Goal: Information Seeking & Learning: Learn about a topic

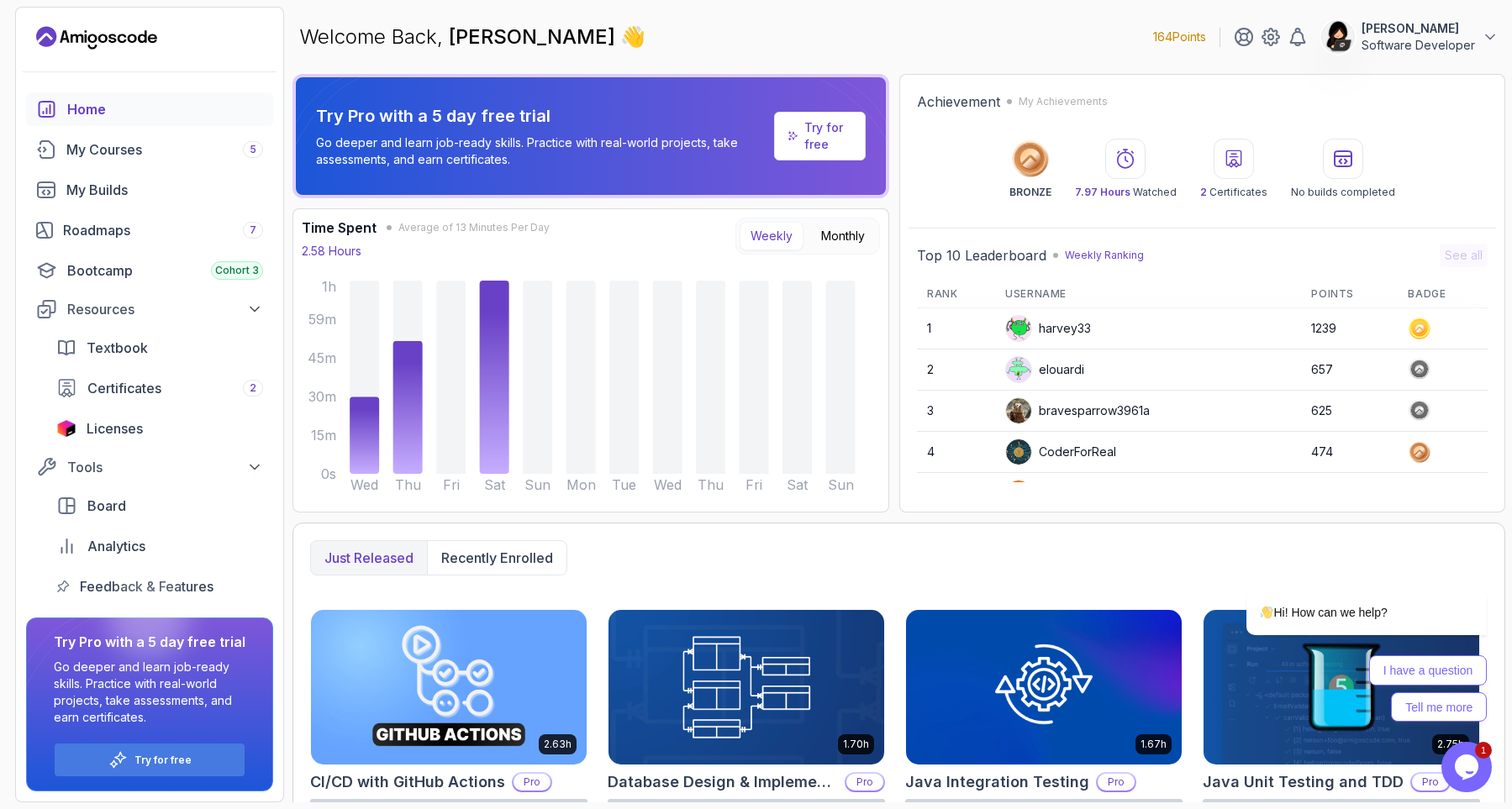
click at [1473, 770] on icon "Chat widget" at bounding box center [1467, 767] width 24 height 25
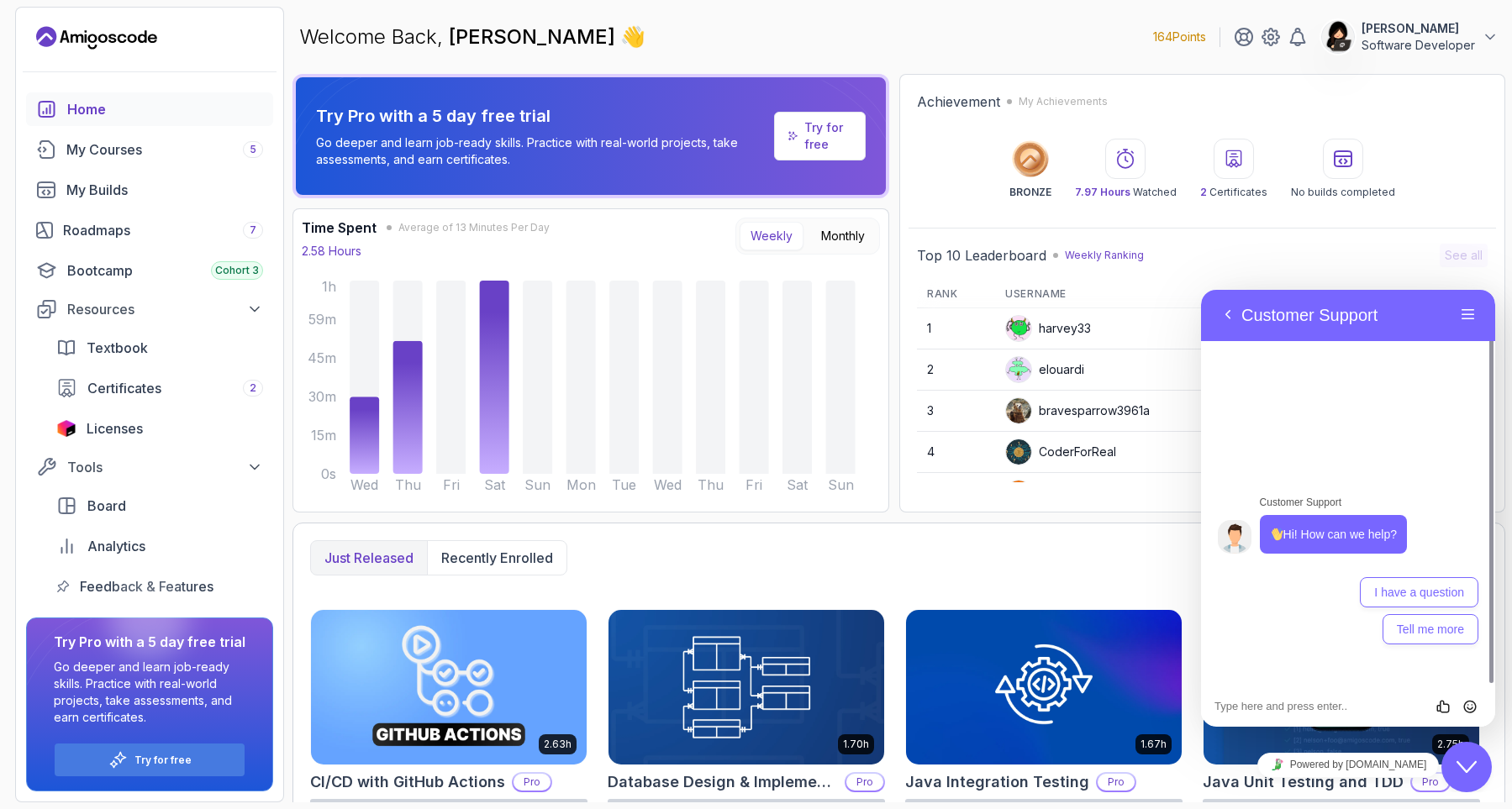
click at [1408, 324] on div "Back Customer Support" at bounding box center [1335, 315] width 240 height 25
click at [1408, 319] on div "Back Customer Support" at bounding box center [1335, 315] width 240 height 25
click at [1109, 555] on div "Just released Recently enrolled" at bounding box center [898, 559] width 1178 height 36
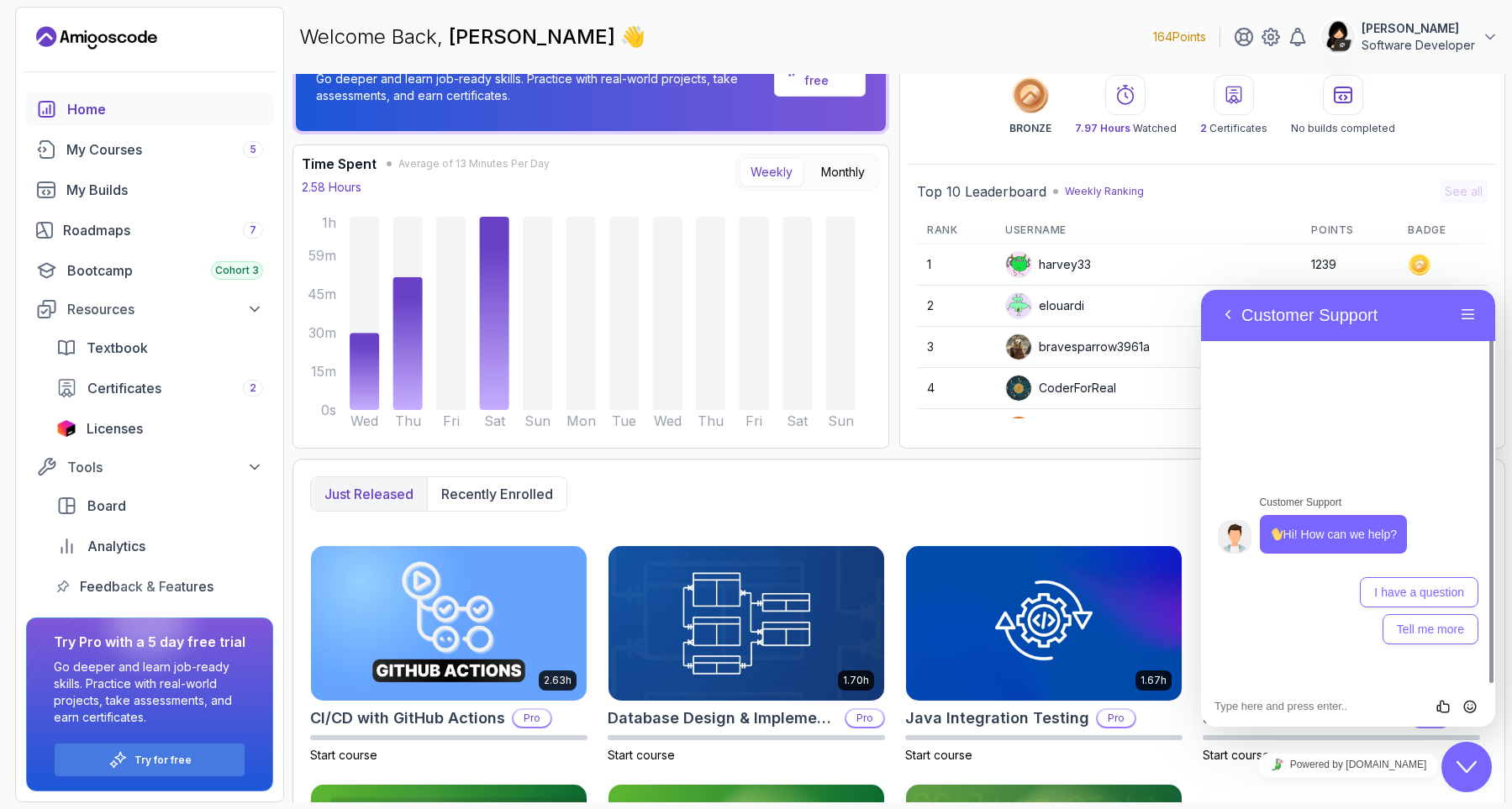
scroll to position [101, 0]
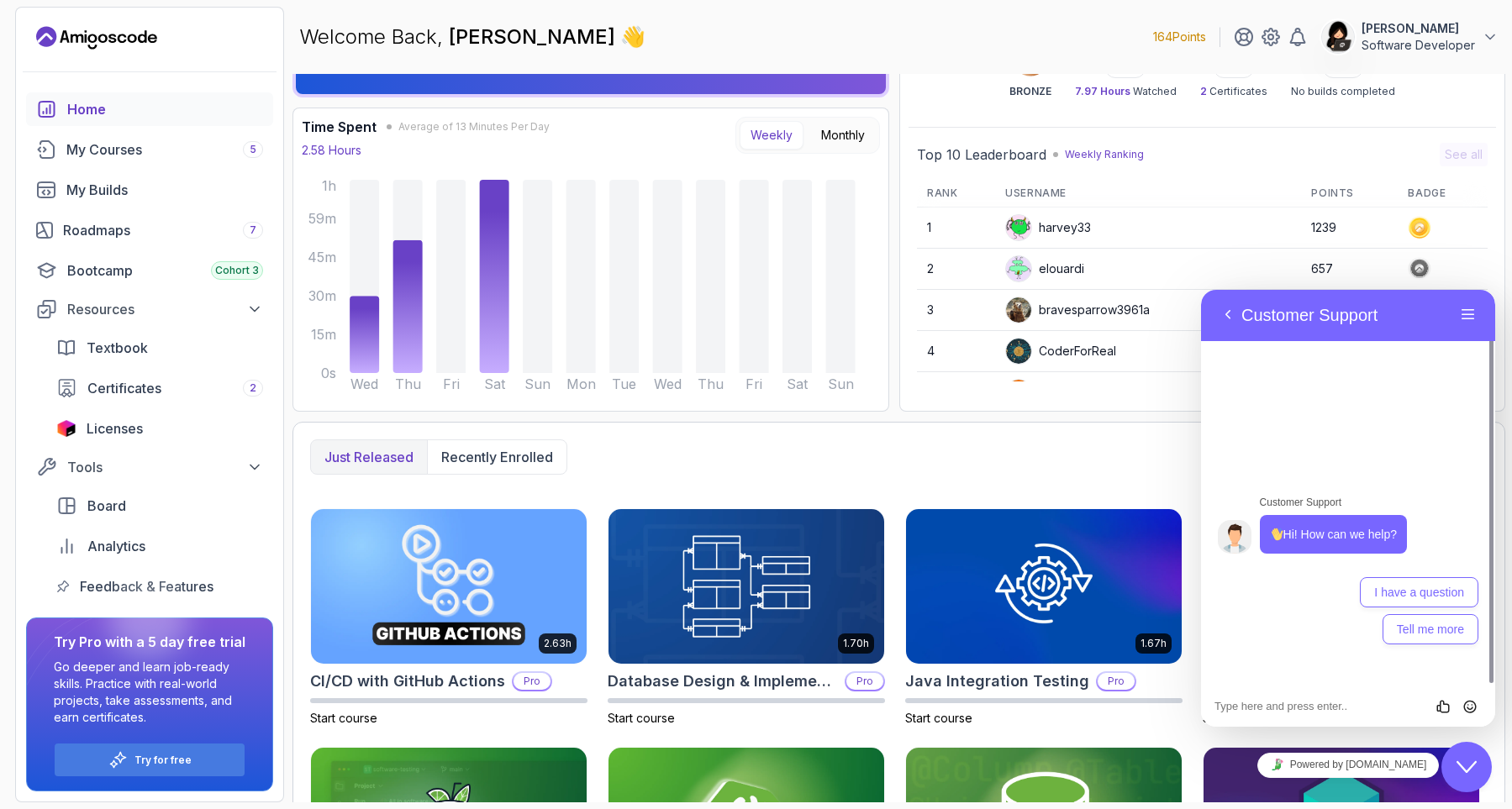
click at [1426, 37] on p "[PERSON_NAME]" at bounding box center [1419, 29] width 114 height 17
click at [1374, 75] on p "View Profile" at bounding box center [1380, 81] width 76 height 20
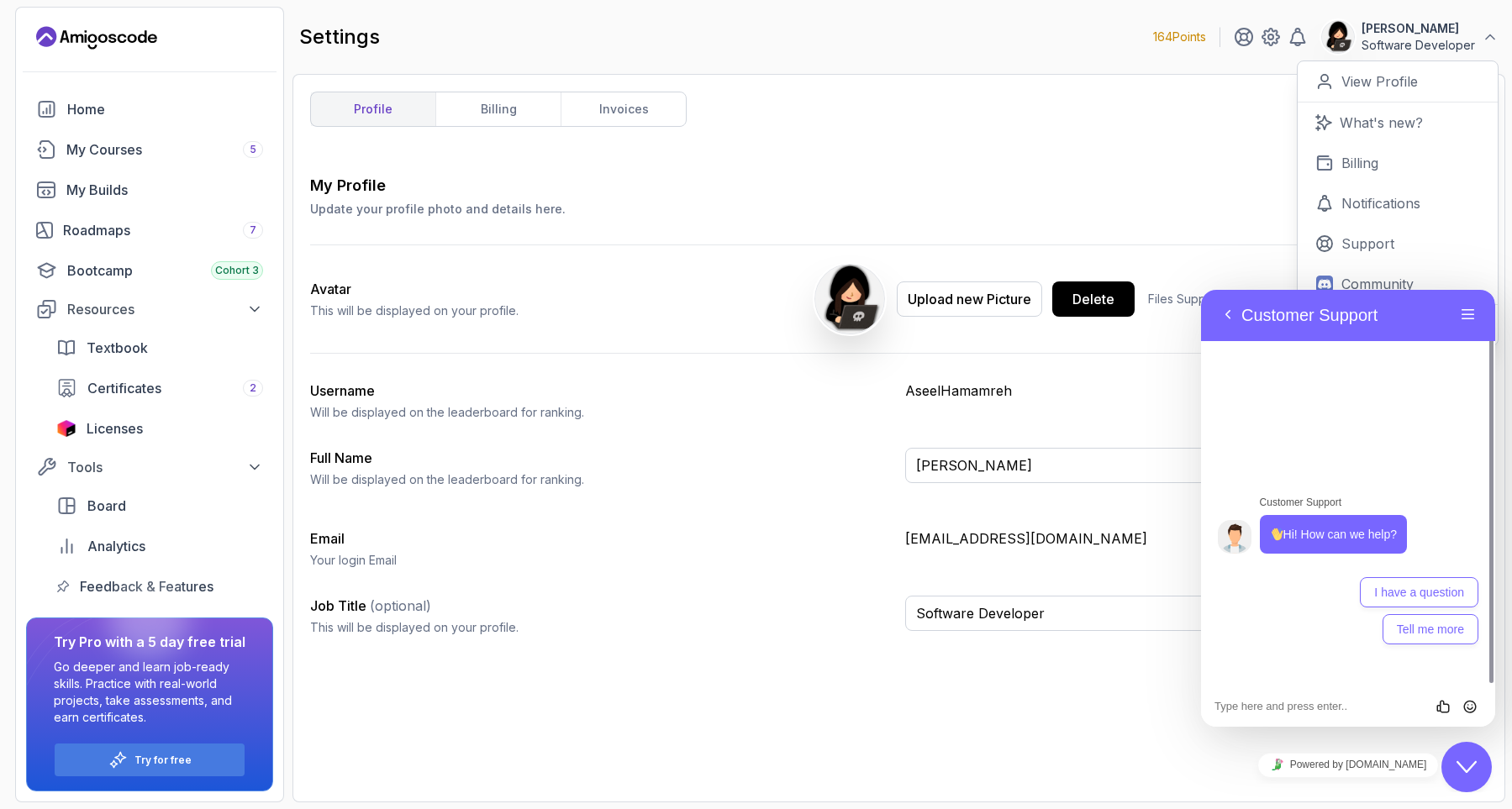
click at [842, 302] on img at bounding box center [849, 299] width 69 height 69
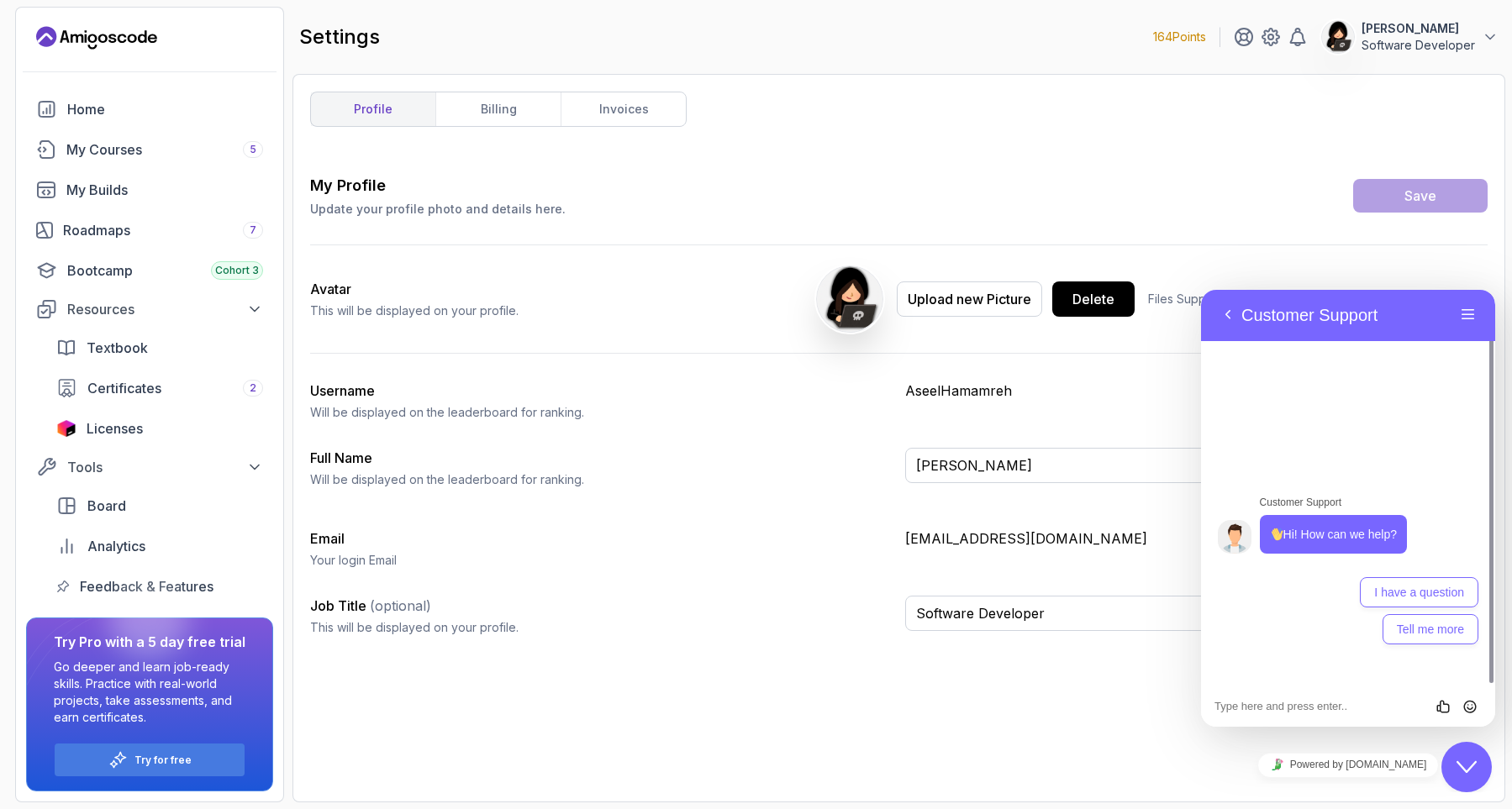
click at [974, 209] on div "My Profile Update your profile photo and details here. Save" at bounding box center [898, 195] width 1178 height 43
click at [118, 149] on div "My Courses 5" at bounding box center [165, 149] width 197 height 20
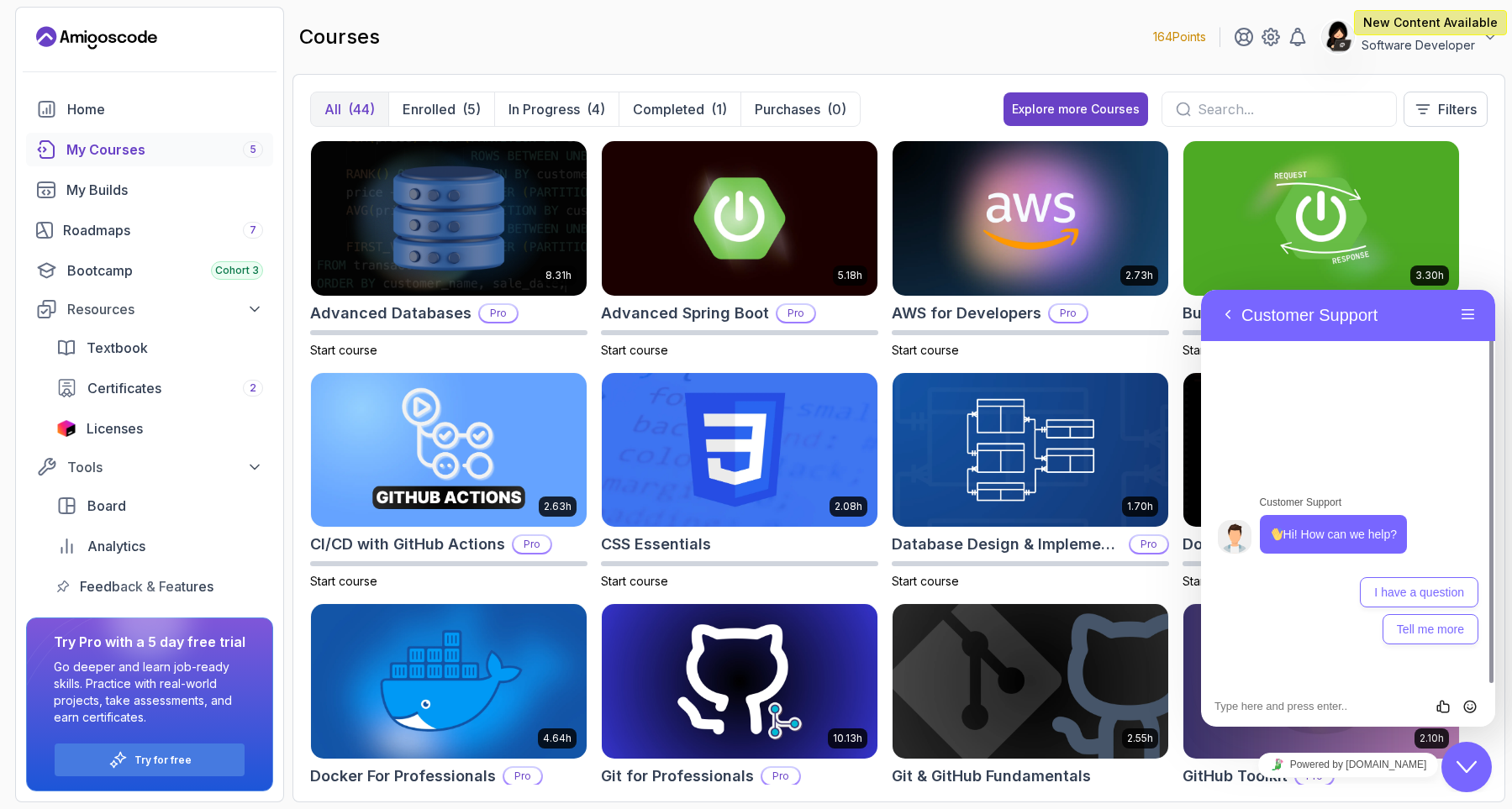
click at [1408, 320] on div "Back Customer Support" at bounding box center [1335, 315] width 240 height 25
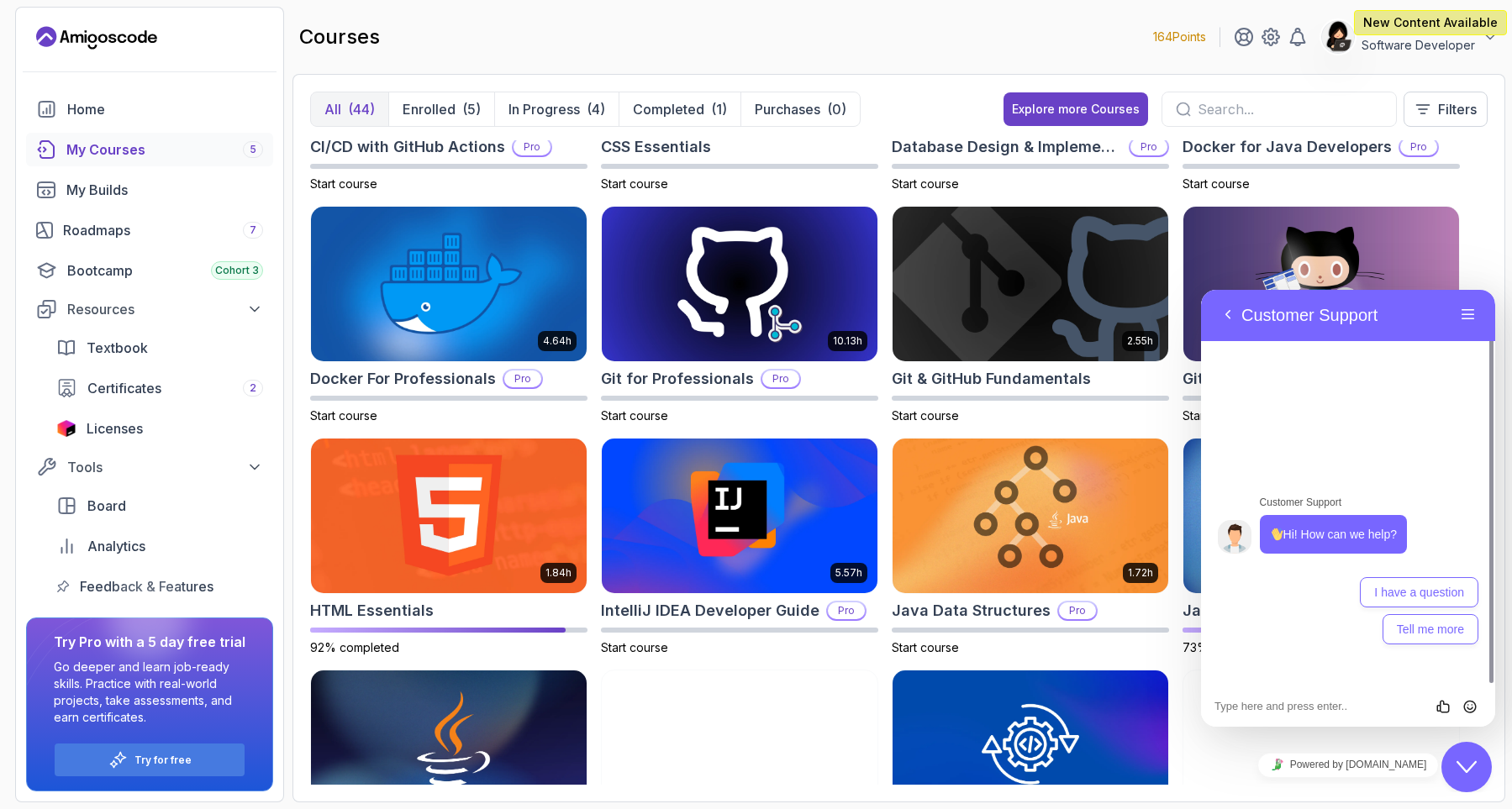
scroll to position [302, 0]
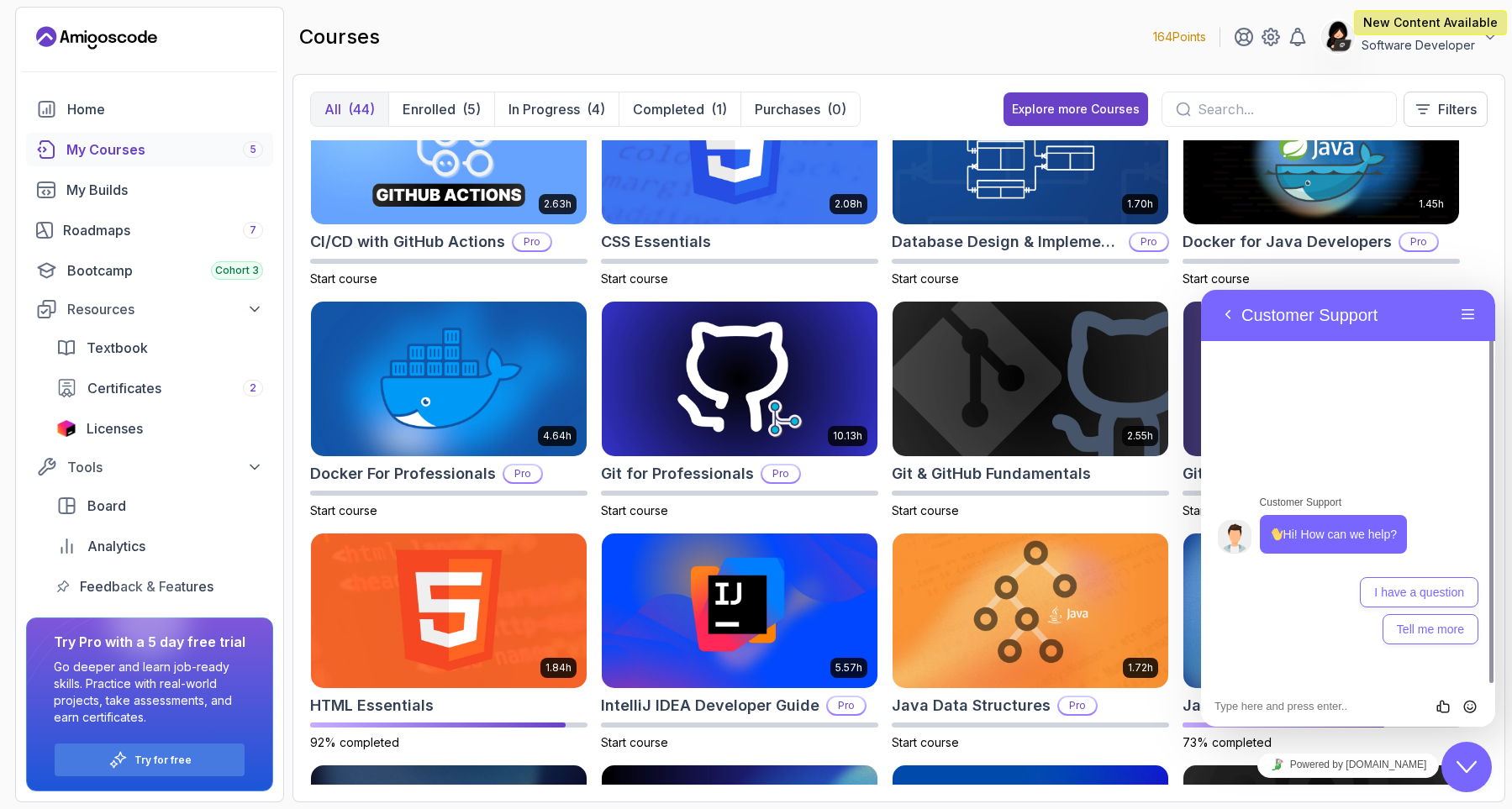
click at [1229, 121] on div at bounding box center [1279, 110] width 235 height 36
click at [1239, 105] on input "text" at bounding box center [1290, 110] width 185 height 20
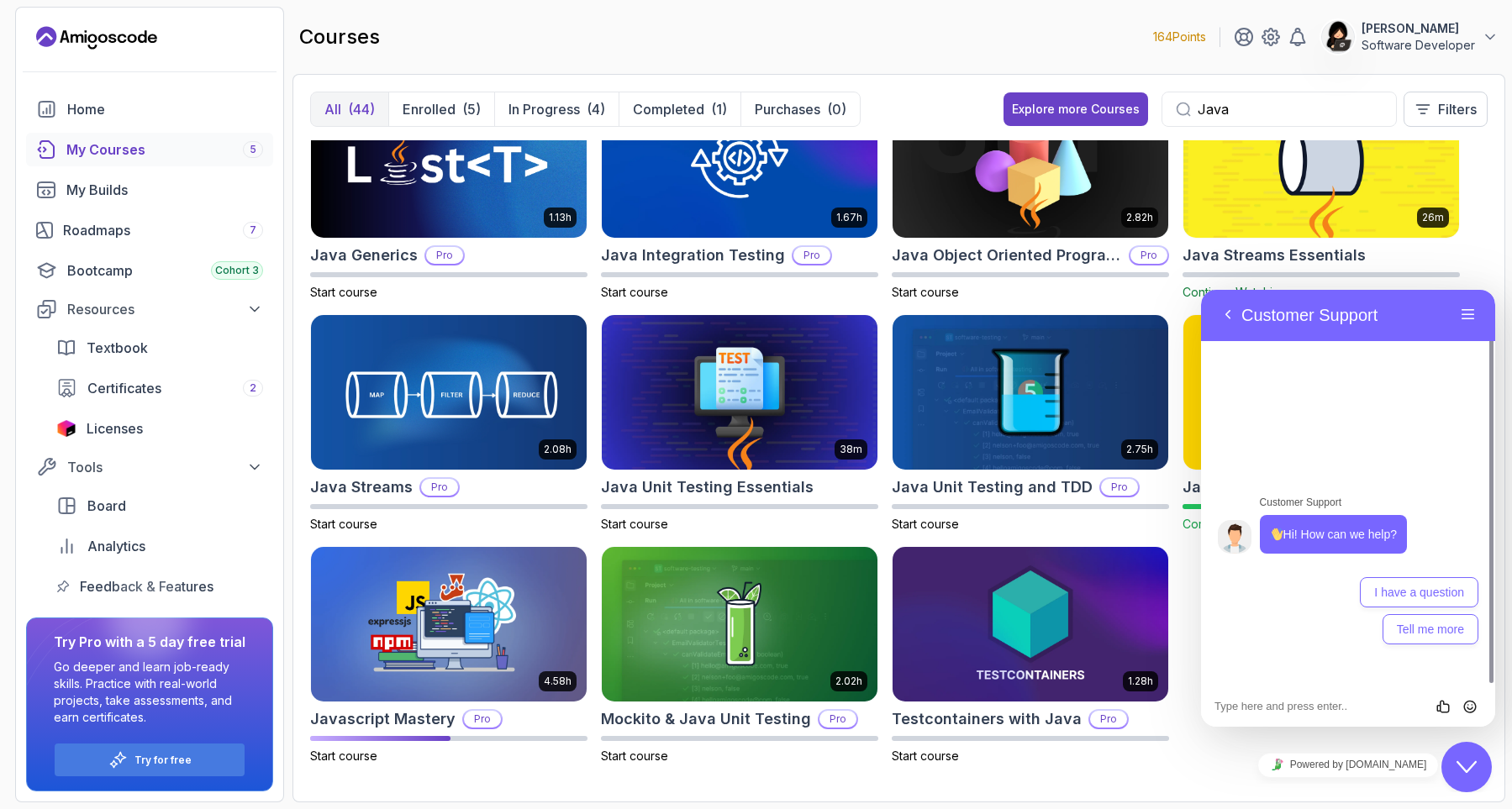
scroll to position [289, 0]
click at [1391, 323] on div "Back Customer Support" at bounding box center [1335, 315] width 240 height 25
click at [1477, 772] on div "Close Chat This icon closes the chat window." at bounding box center [1466, 767] width 50 height 20
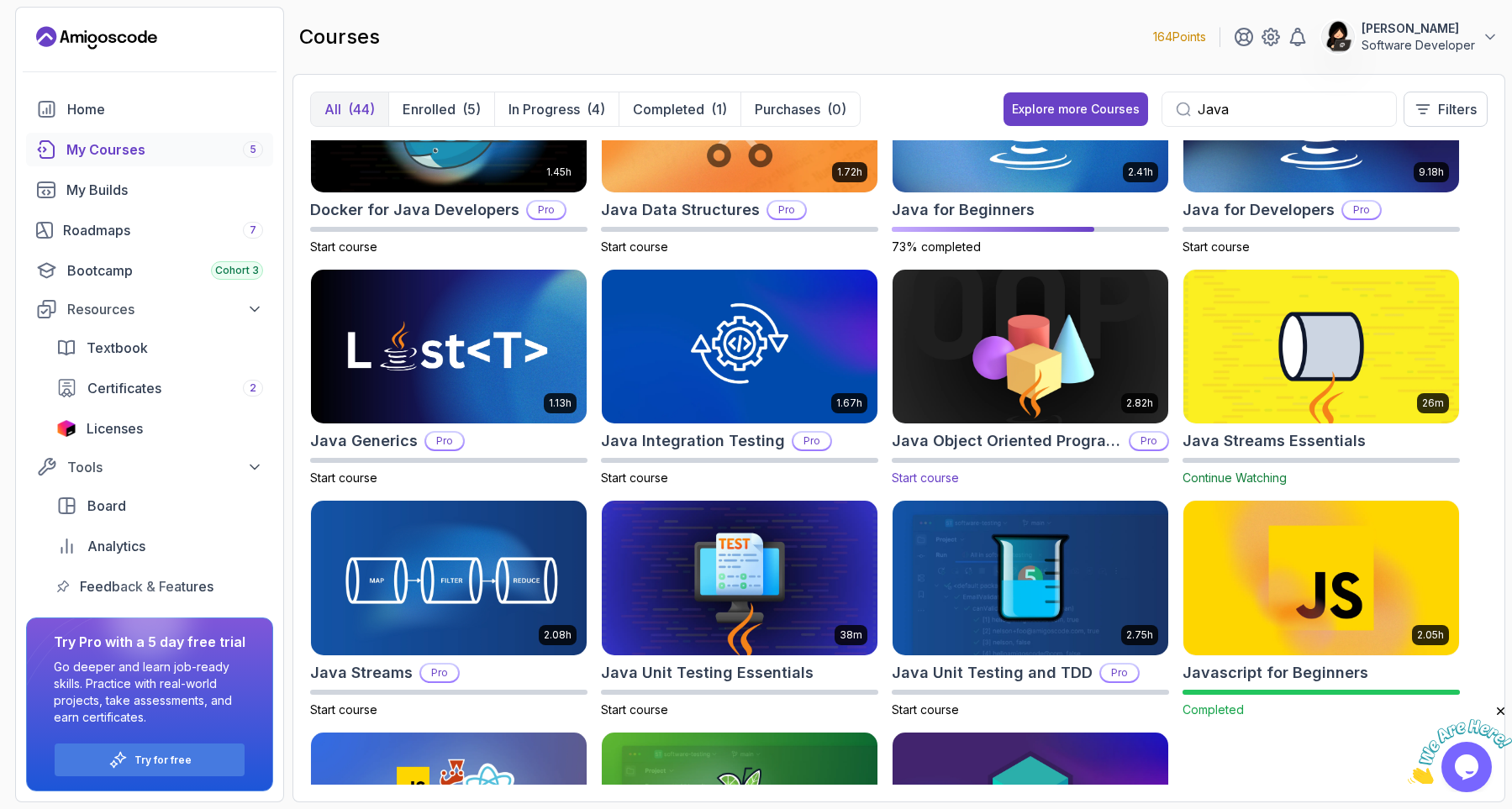
scroll to position [87, 0]
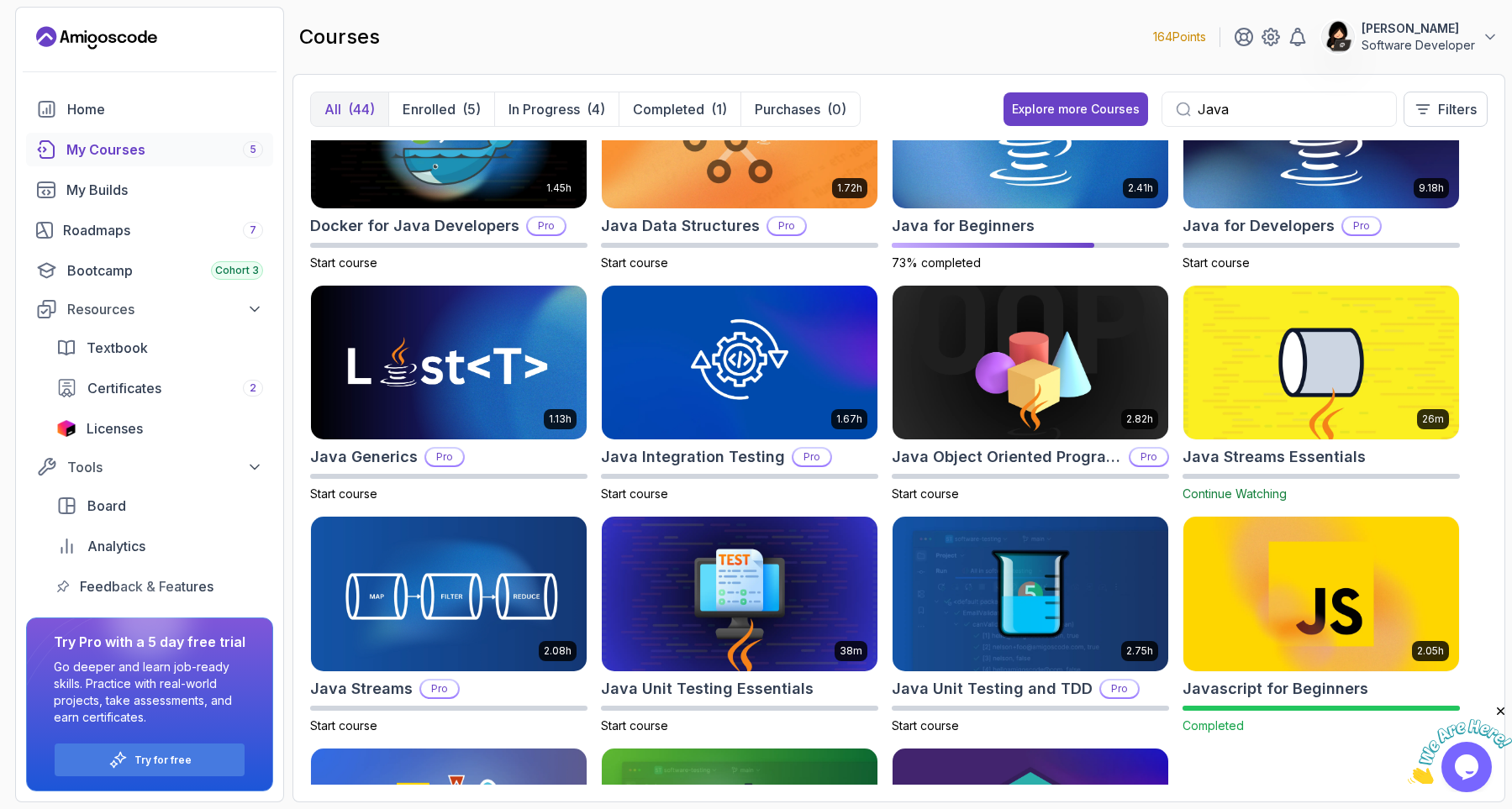
click at [1245, 104] on input "Java" at bounding box center [1290, 110] width 185 height 20
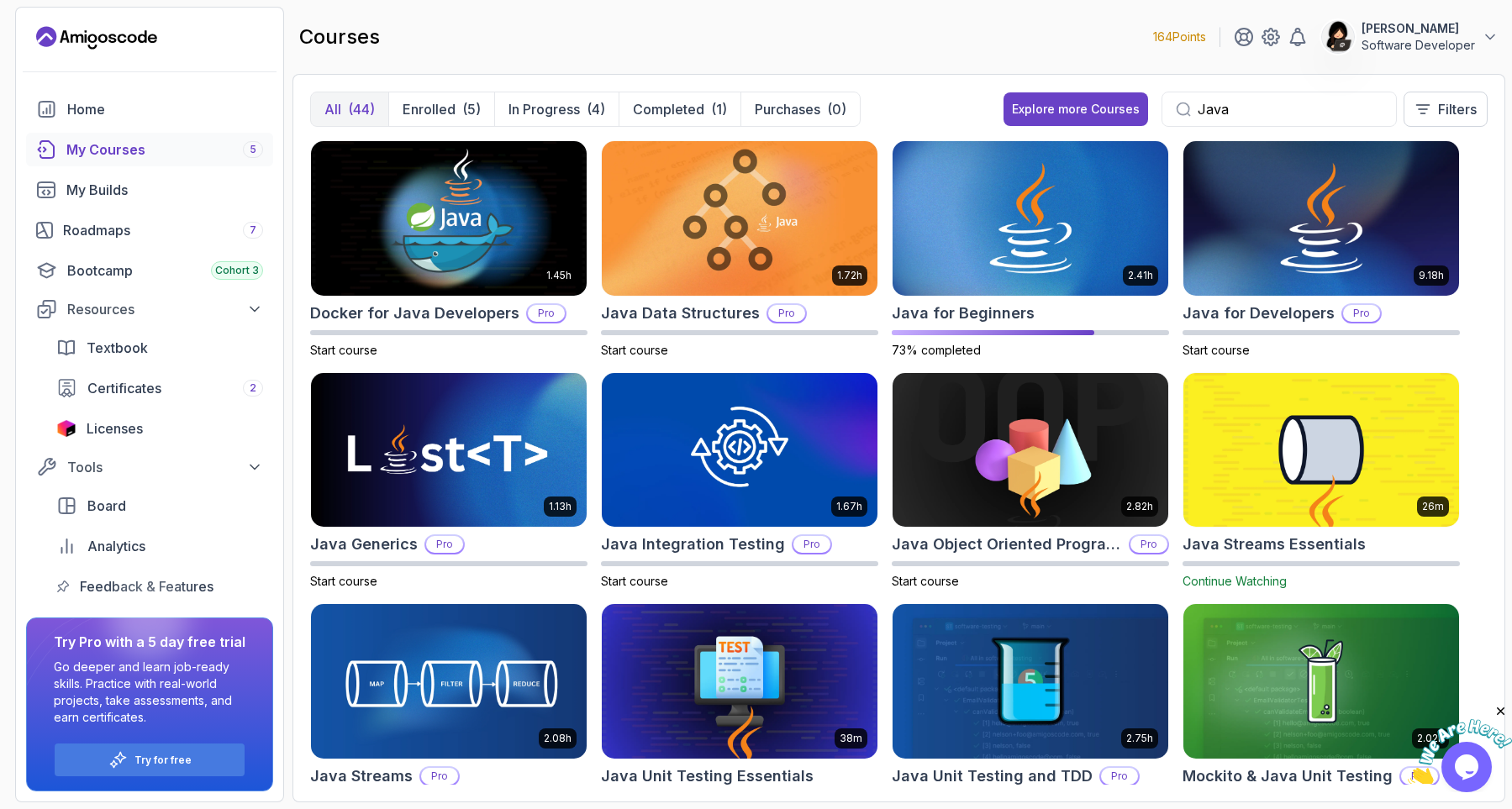
type input "Java"
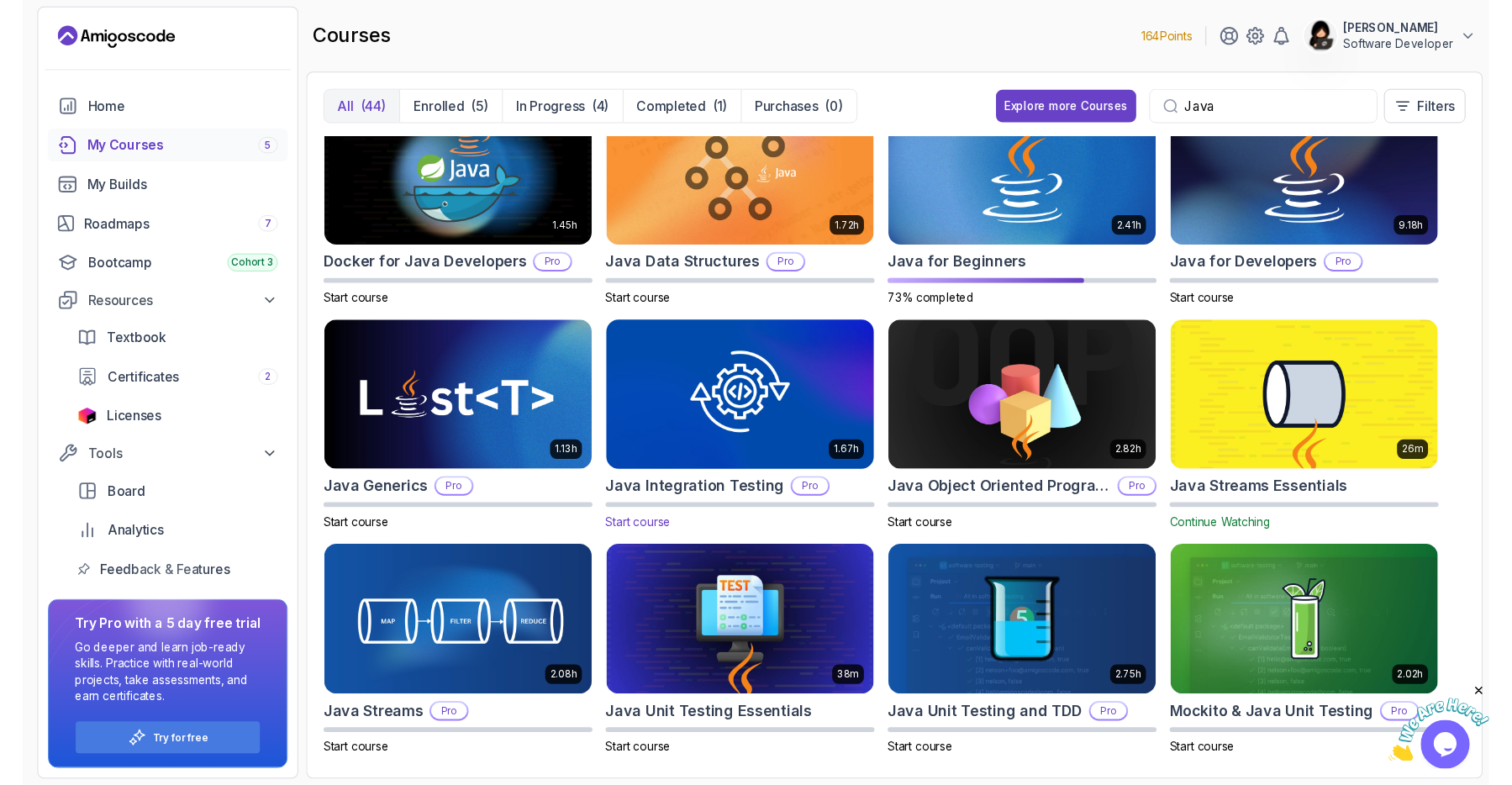
scroll to position [57, 0]
